Goal: Task Accomplishment & Management: Manage account settings

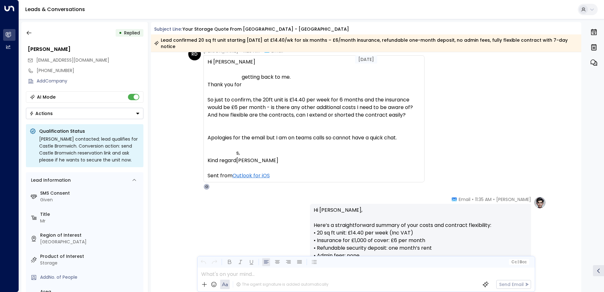
scroll to position [799, 0]
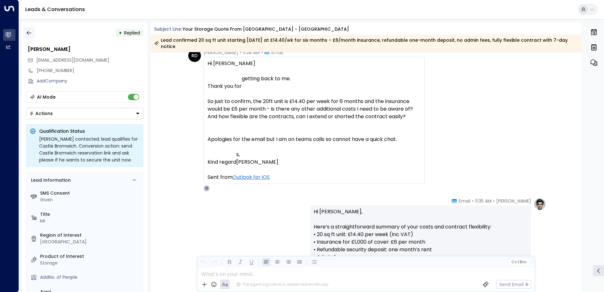
click at [30, 30] on icon "button" at bounding box center [29, 33] width 6 height 6
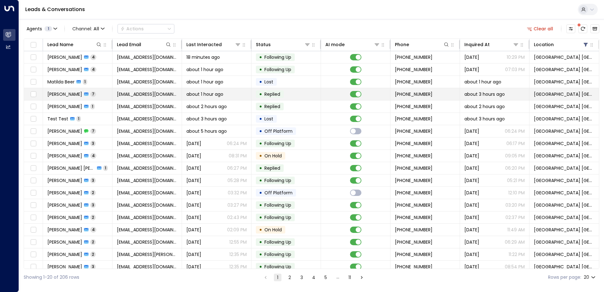
click at [158, 93] on span "[EMAIL_ADDRESS][DOMAIN_NAME]" at bounding box center [147, 94] width 60 height 6
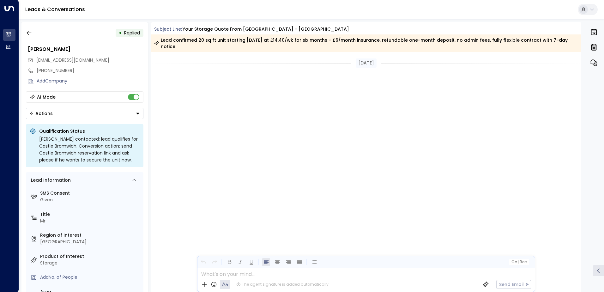
scroll to position [1093, 0]
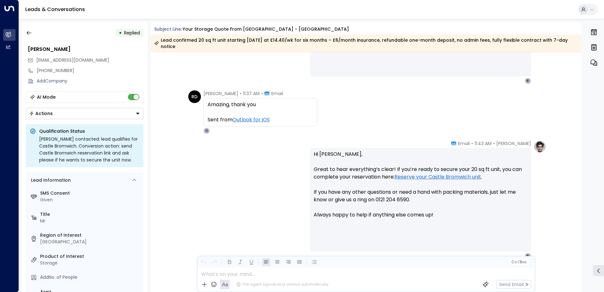
click at [58, 116] on button "Actions" at bounding box center [85, 113] width 118 height 11
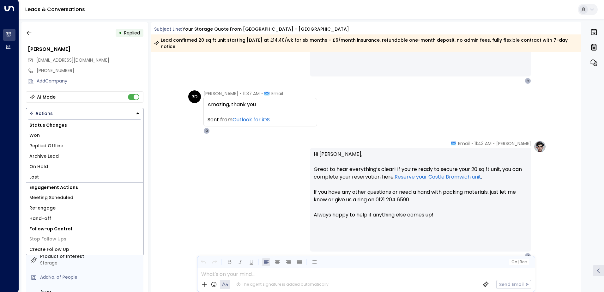
click at [40, 176] on li "Lost" at bounding box center [84, 177] width 117 height 10
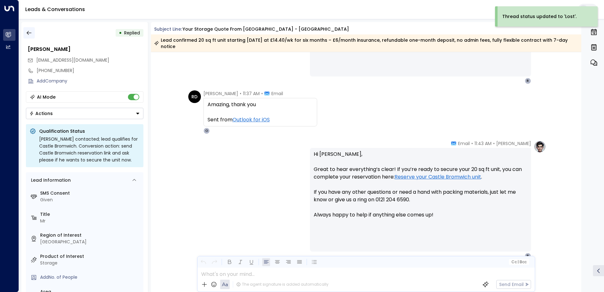
click at [30, 34] on icon "button" at bounding box center [29, 33] width 6 height 6
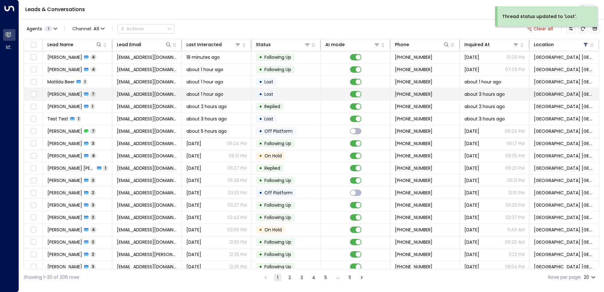
click at [159, 96] on span "[EMAIL_ADDRESS][DOMAIN_NAME]" at bounding box center [147, 94] width 60 height 6
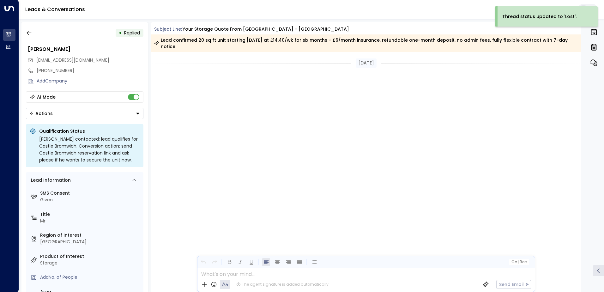
scroll to position [1093, 0]
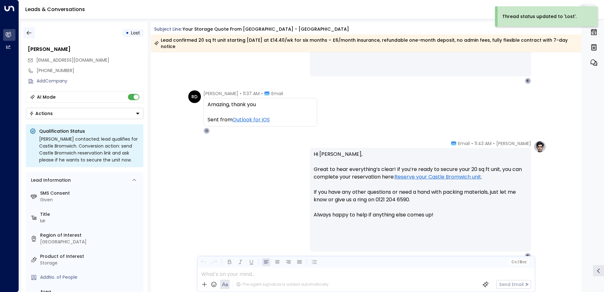
click at [27, 30] on icon "button" at bounding box center [29, 33] width 6 height 6
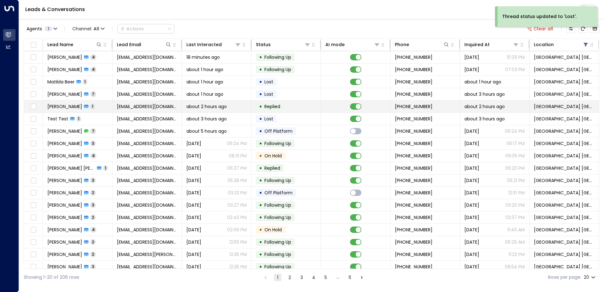
click at [113, 106] on td "[EMAIL_ADDRESS][DOMAIN_NAME]" at bounding box center [148, 107] width 70 height 12
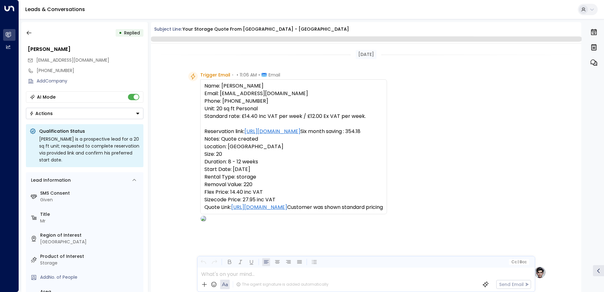
scroll to position [217, 0]
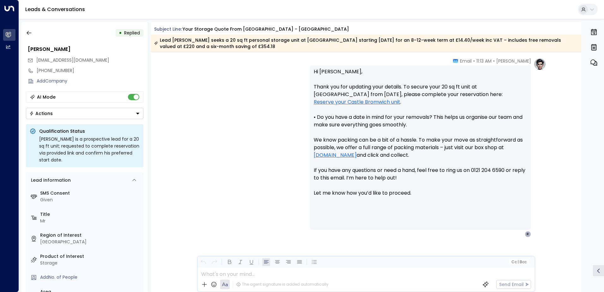
click at [35, 110] on button "Actions" at bounding box center [85, 113] width 118 height 11
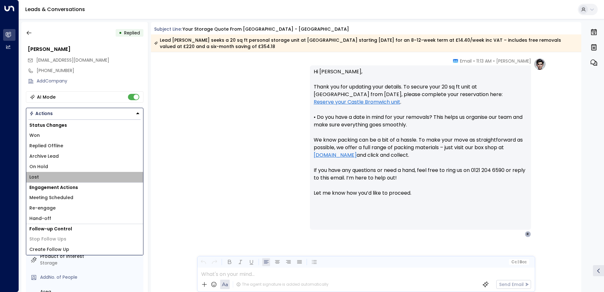
click at [35, 172] on li "Lost" at bounding box center [84, 177] width 117 height 10
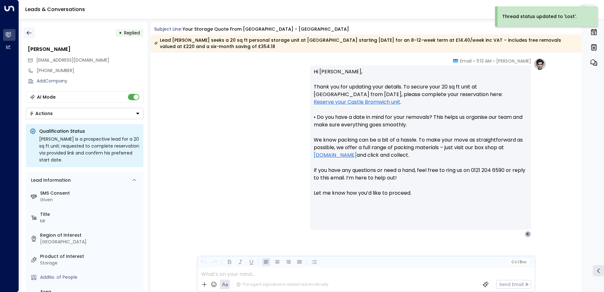
click at [31, 29] on button "button" at bounding box center [28, 32] width 11 height 11
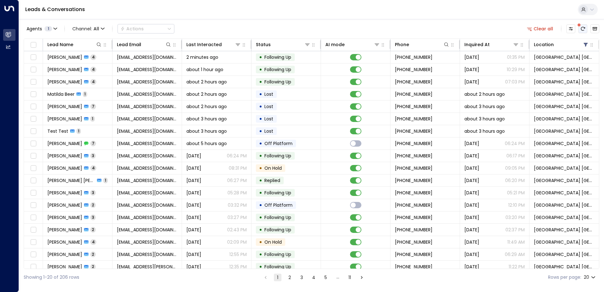
click at [586, 28] on button "There are new threads available. Refresh the grid to view the latest updates." at bounding box center [583, 28] width 9 height 9
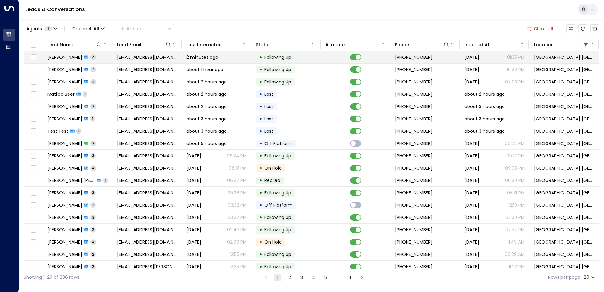
click at [186, 58] on span "2 minutes ago" at bounding box center [202, 57] width 32 height 6
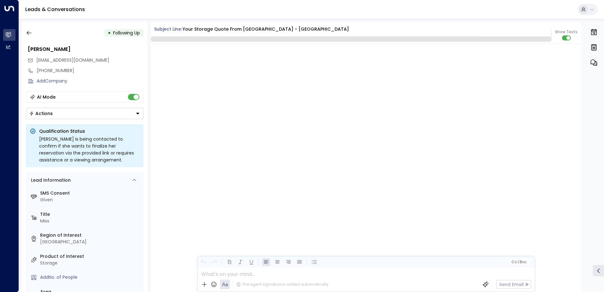
scroll to position [1337, 0]
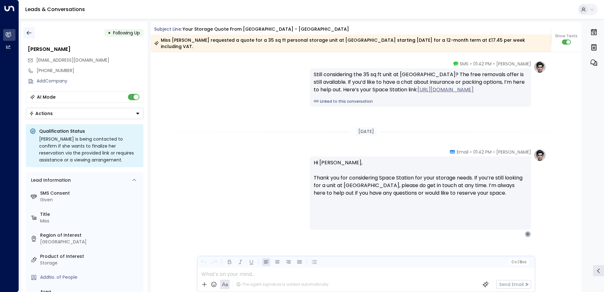
click at [27, 33] on icon "button" at bounding box center [29, 33] width 5 height 4
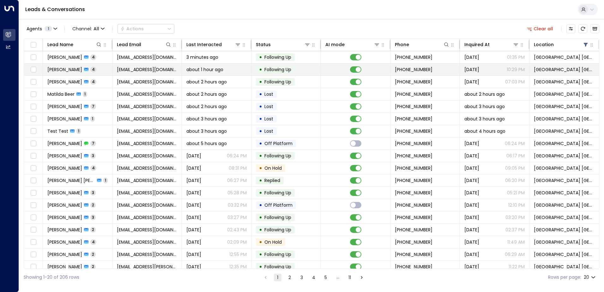
click at [124, 69] on span "[EMAIL_ADDRESS][DOMAIN_NAME]" at bounding box center [147, 69] width 60 height 6
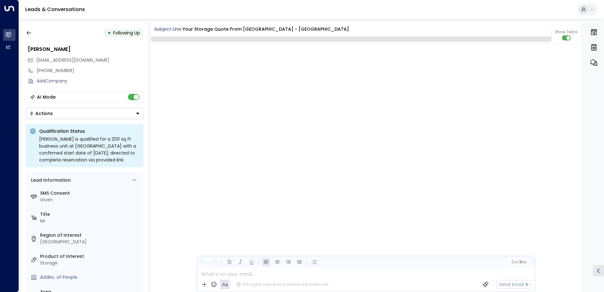
scroll to position [2194, 0]
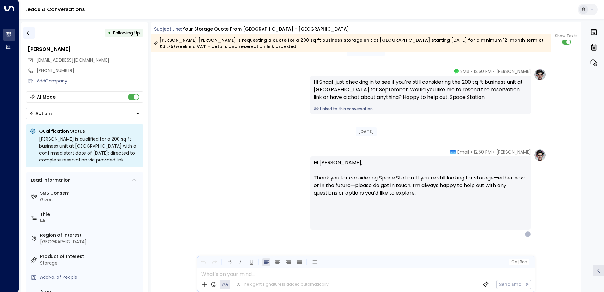
click at [31, 32] on icon "button" at bounding box center [29, 33] width 6 height 6
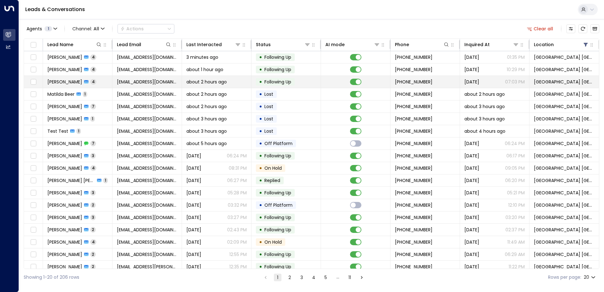
click at [124, 77] on td "[EMAIL_ADDRESS][DOMAIN_NAME]" at bounding box center [148, 82] width 70 height 12
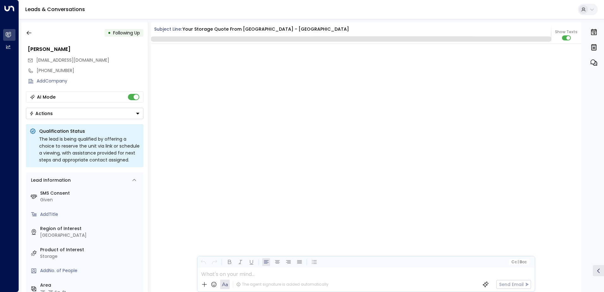
scroll to position [1307, 0]
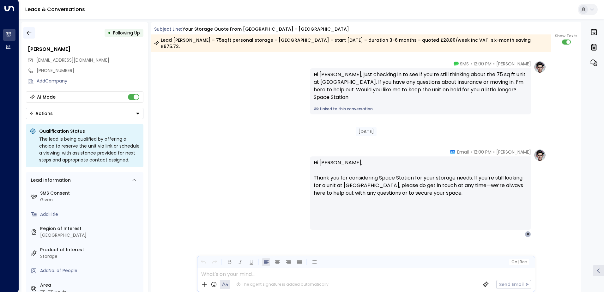
click at [28, 34] on icon "button" at bounding box center [29, 33] width 6 height 6
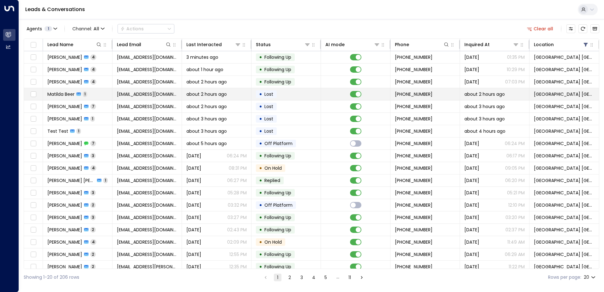
click at [117, 94] on span "[EMAIL_ADDRESS][DOMAIN_NAME]" at bounding box center [147, 94] width 60 height 6
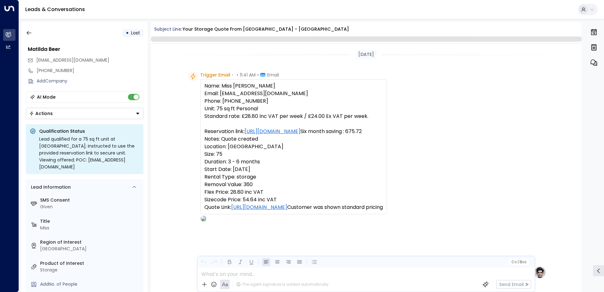
scroll to position [224, 0]
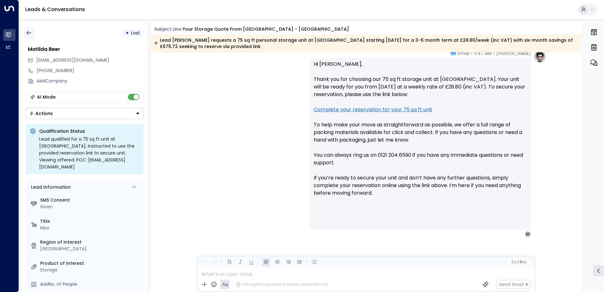
click at [27, 33] on icon "button" at bounding box center [29, 33] width 5 height 4
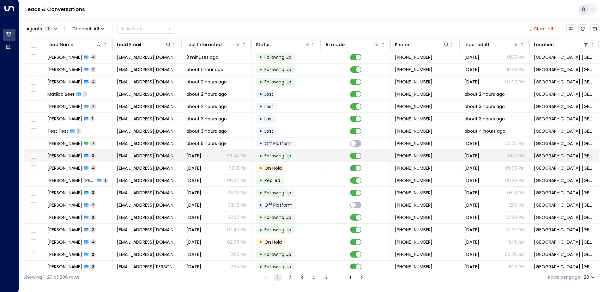
click at [157, 159] on td "[EMAIL_ADDRESS][DOMAIN_NAME]" at bounding box center [148, 156] width 70 height 12
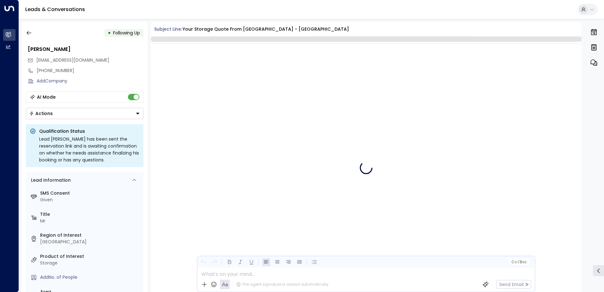
scroll to position [1432, 0]
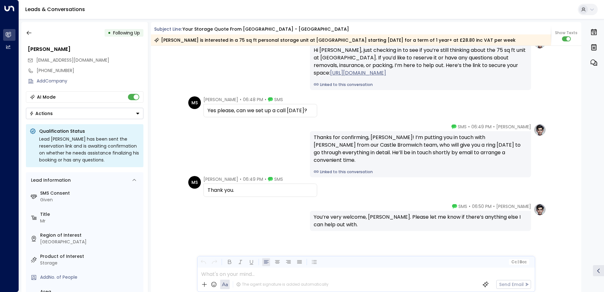
click at [66, 115] on button "Actions" at bounding box center [85, 113] width 118 height 11
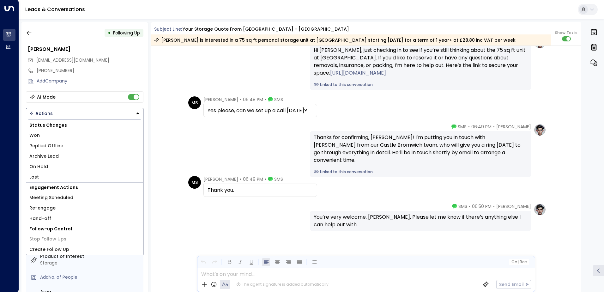
click at [39, 174] on li "Lost" at bounding box center [84, 177] width 117 height 10
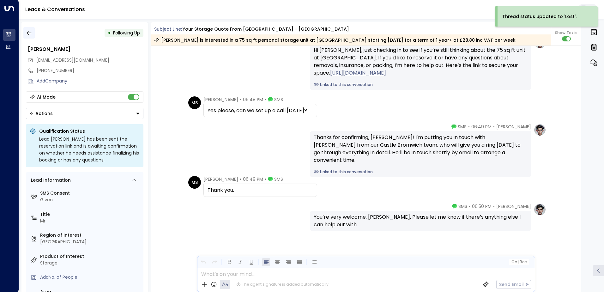
click at [27, 34] on icon "button" at bounding box center [29, 33] width 6 height 6
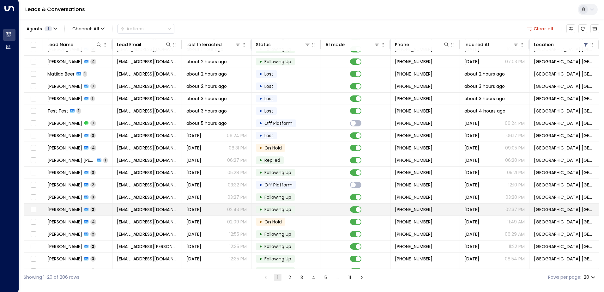
scroll to position [31, 0]
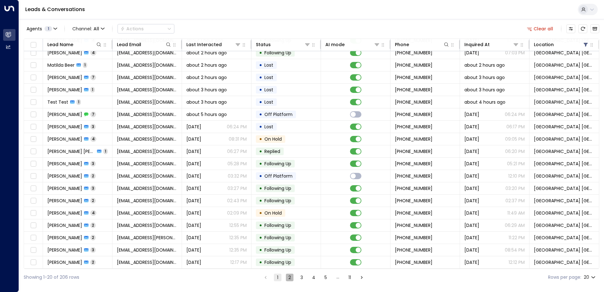
click at [289, 277] on button "2" at bounding box center [290, 278] width 8 height 8
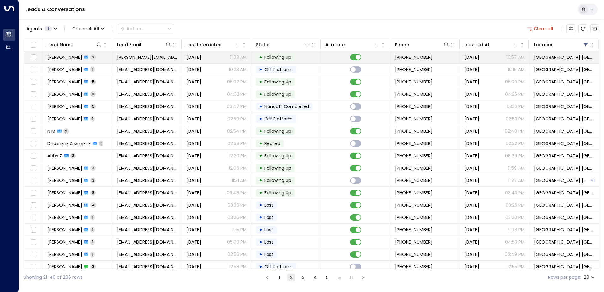
click at [114, 57] on td "[PERSON_NAME][EMAIL_ADDRESS][DOMAIN_NAME]" at bounding box center [148, 57] width 70 height 12
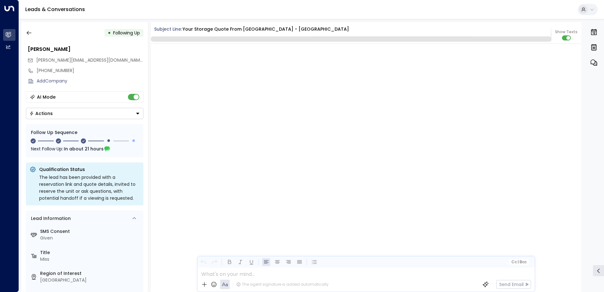
scroll to position [719, 0]
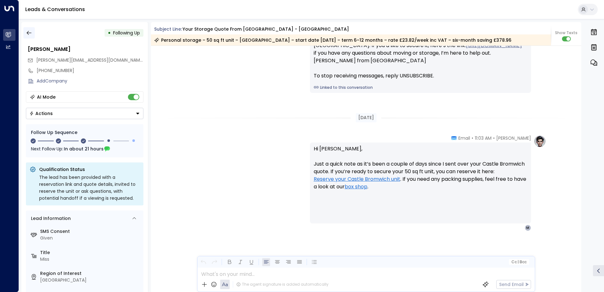
click at [28, 33] on icon "button" at bounding box center [29, 33] width 6 height 6
